Goal: Register for event/course

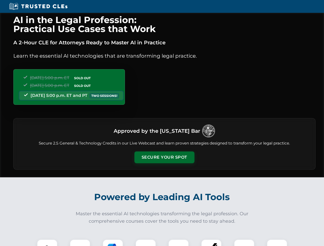
click at [164, 157] on button "Secure Your Spot" at bounding box center [164, 157] width 60 height 12
click at [47, 243] on img at bounding box center [47, 249] width 15 height 15
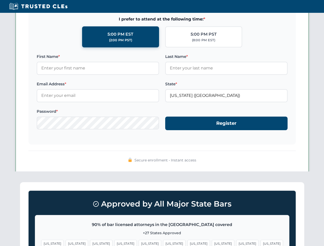
click at [187, 243] on span "[US_STATE]" at bounding box center [198, 243] width 22 height 7
click at [236, 243] on span "[US_STATE]" at bounding box center [247, 243] width 22 height 7
